Goal: Transaction & Acquisition: Obtain resource

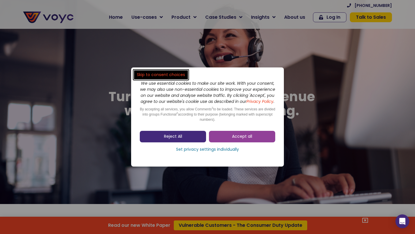
click at [182, 142] on link "Reject All" at bounding box center [173, 137] width 66 height 12
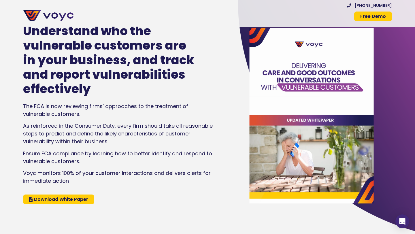
click at [74, 202] on span "Download White Paper" at bounding box center [61, 199] width 54 height 5
